Goal: Check status: Check status

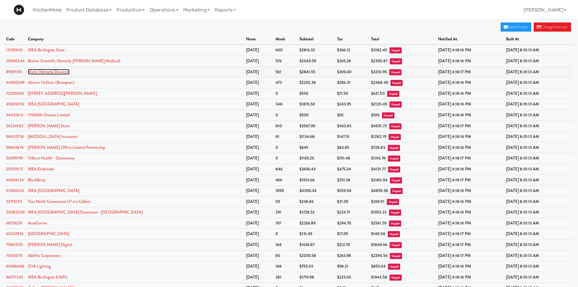
click at [46, 71] on link "Mattr (formerly Shawcor)" at bounding box center [49, 72] width 42 height 6
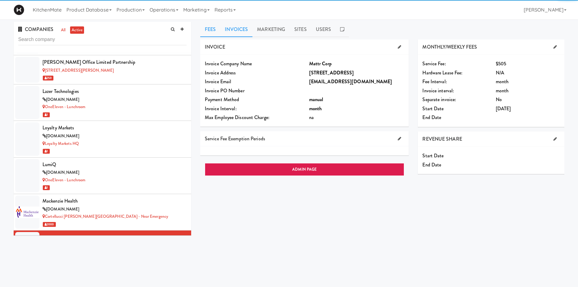
scroll to position [2747, 0]
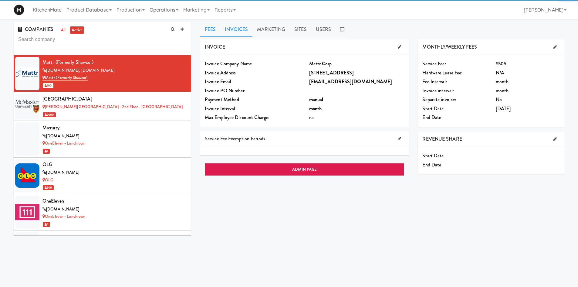
click at [235, 35] on link "Invoices" at bounding box center [236, 29] width 32 height 15
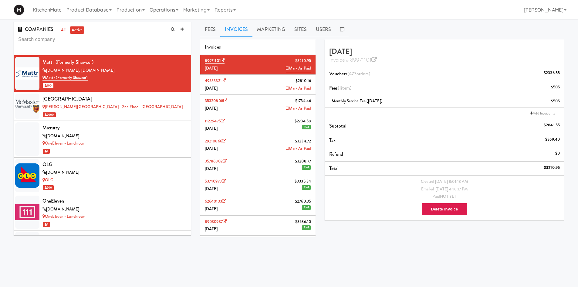
click at [259, 107] on li "35320808 $1734.46 May 2025 Mark As Paid" at bounding box center [257, 105] width 115 height 20
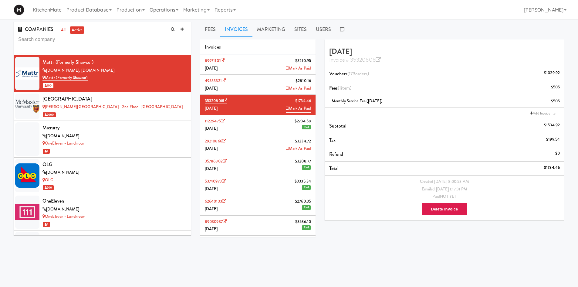
click at [260, 127] on li "11229475 $2734.58 April 2025 Paid" at bounding box center [257, 125] width 115 height 20
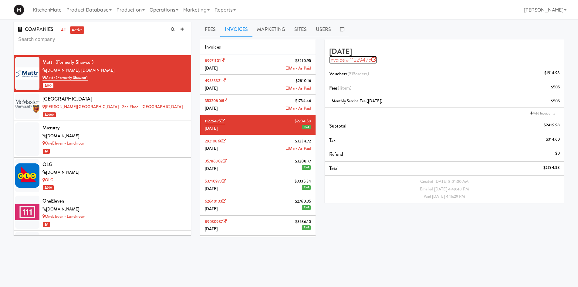
click at [374, 60] on icon at bounding box center [373, 59] width 5 height 5
click at [262, 86] on li "49533321 $2810.16 June 2025 Mark As Paid" at bounding box center [257, 85] width 115 height 20
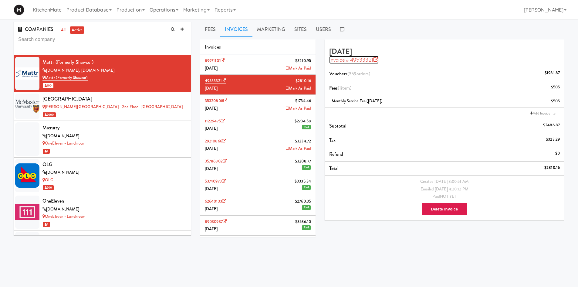
click at [376, 60] on icon at bounding box center [375, 59] width 5 height 5
click at [125, 35] on input "text" at bounding box center [102, 39] width 168 height 11
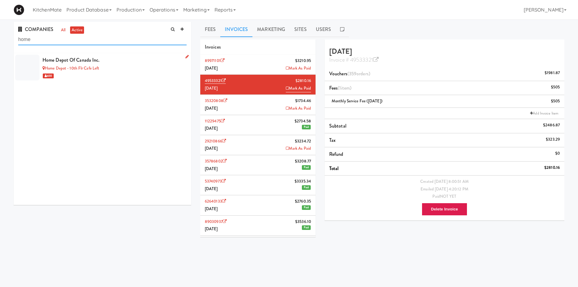
type input "home"
click at [146, 63] on div "Home Depot of Canada Inc." at bounding box center [114, 60] width 144 height 9
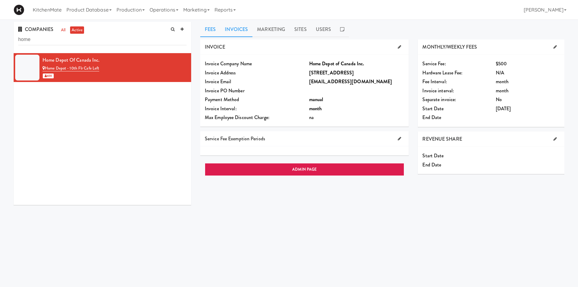
click at [249, 28] on link "Invoices" at bounding box center [236, 29] width 32 height 15
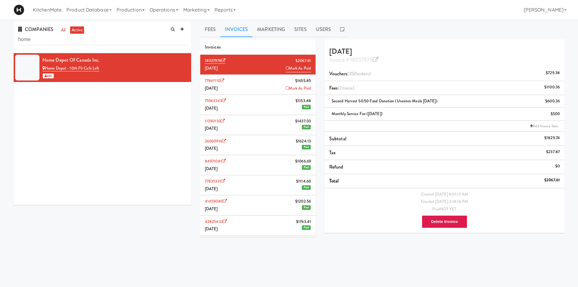
click at [250, 89] on li "77861110 $1655.85 June 2025 Mark As Paid" at bounding box center [257, 85] width 115 height 20
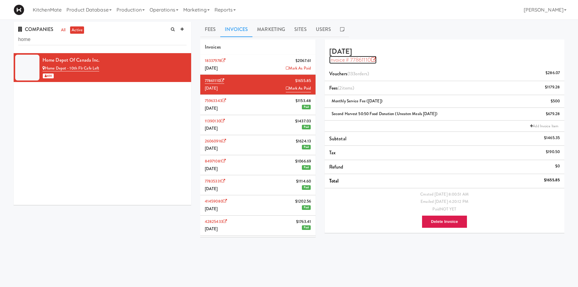
click at [372, 60] on icon at bounding box center [373, 59] width 5 height 5
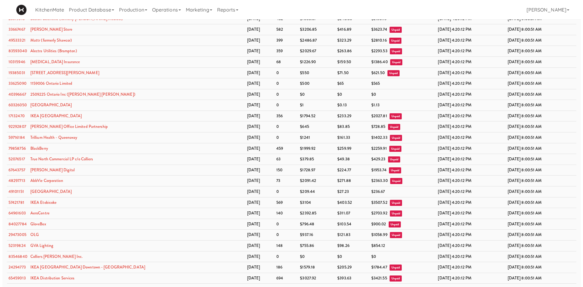
scroll to position [455, 0]
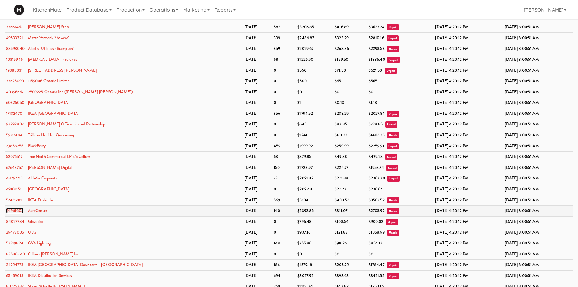
click at [22, 210] on link "64961603" at bounding box center [14, 211] width 17 height 6
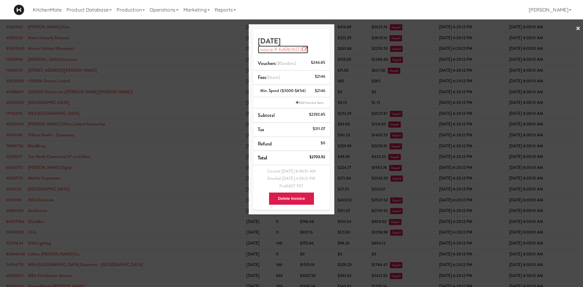
click at [306, 49] on icon at bounding box center [304, 49] width 5 height 5
